Goal: Task Accomplishment & Management: Manage account settings

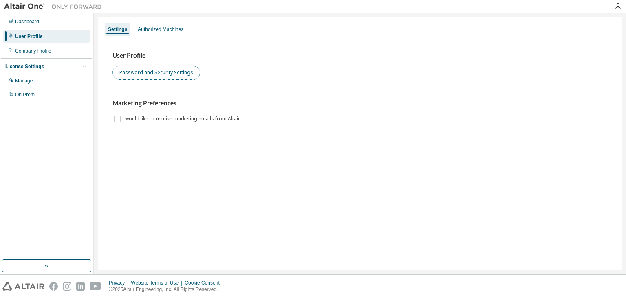
click at [175, 73] on button "Password and Security Settings" at bounding box center [157, 73] width 88 height 14
